Goal: Task Accomplishment & Management: Use online tool/utility

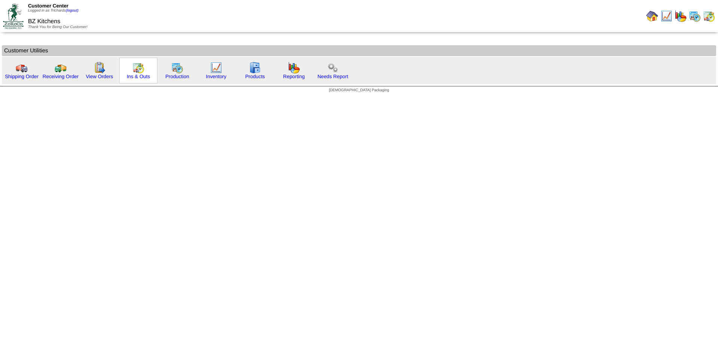
click at [141, 72] on img at bounding box center [138, 68] width 12 height 12
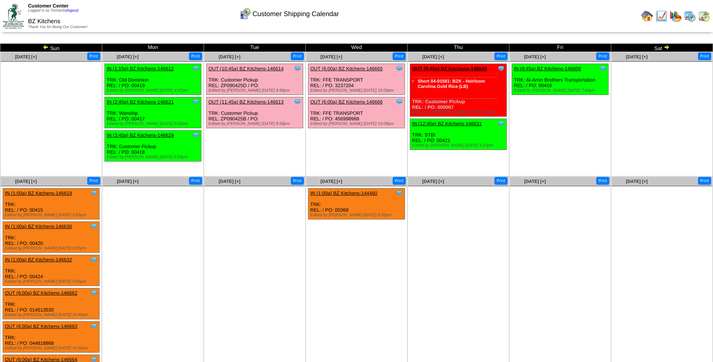
click at [46, 47] on img at bounding box center [46, 47] width 6 height 6
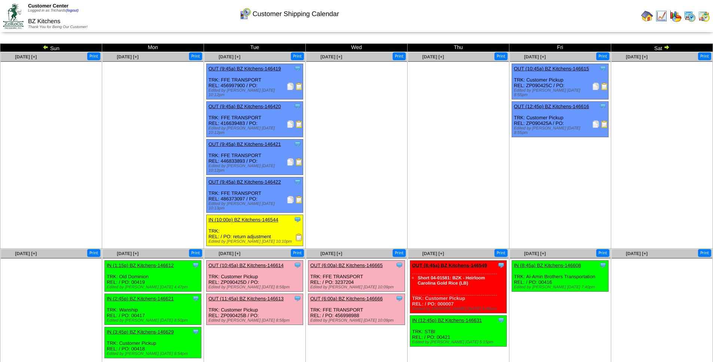
click at [45, 48] on img at bounding box center [46, 47] width 6 height 6
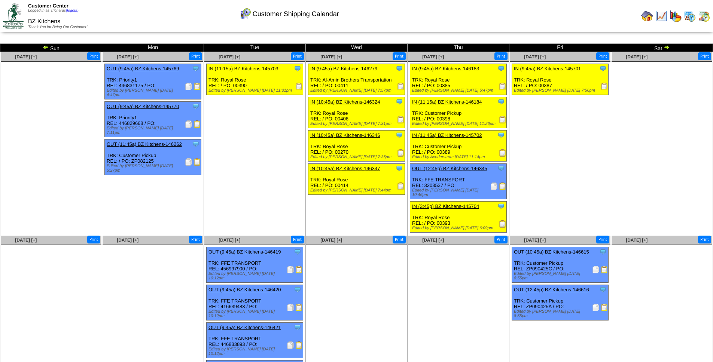
click at [492, 187] on img at bounding box center [493, 186] width 7 height 7
